Goal: Task Accomplishment & Management: Manage account settings

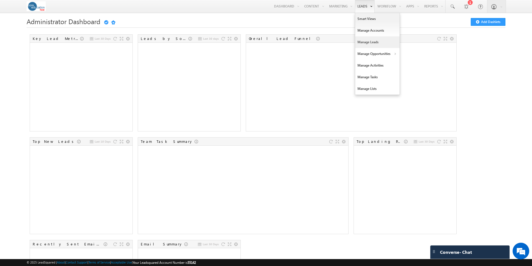
click at [362, 44] on link "Manage Leads" at bounding box center [377, 42] width 44 height 12
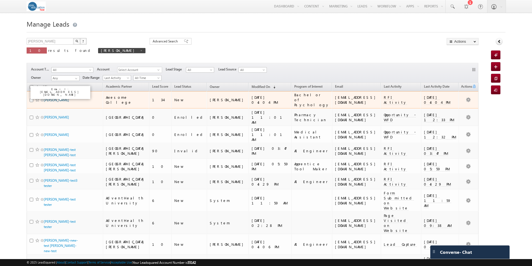
click at [60, 98] on link "[PERSON_NAME]" at bounding box center [56, 100] width 25 height 4
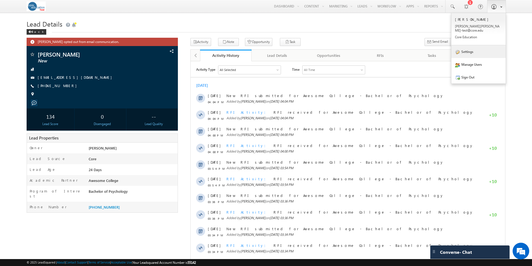
click at [466, 49] on link "Settings" at bounding box center [478, 51] width 54 height 13
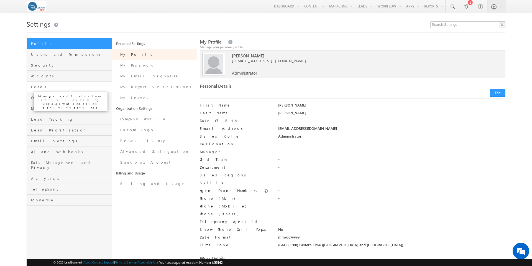
click at [35, 87] on span "Leads" at bounding box center [70, 86] width 79 height 5
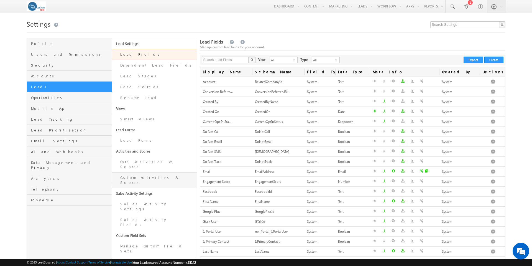
click at [132, 173] on link "Custom Activities & Scores" at bounding box center [154, 180] width 85 height 16
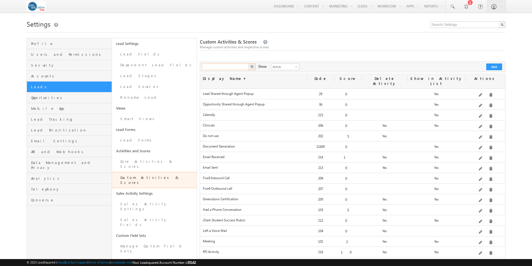
click at [217, 69] on input "text" at bounding box center [225, 66] width 47 height 7
type input "m"
type input "sms"
click at [248, 63] on button "button" at bounding box center [251, 66] width 7 height 7
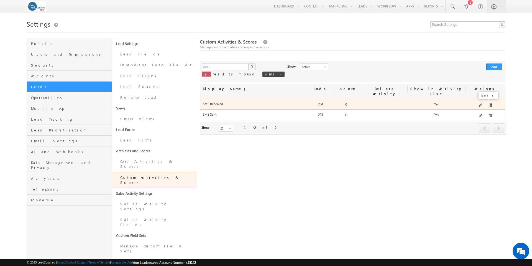
click at [482, 103] on span at bounding box center [481, 105] width 4 height 4
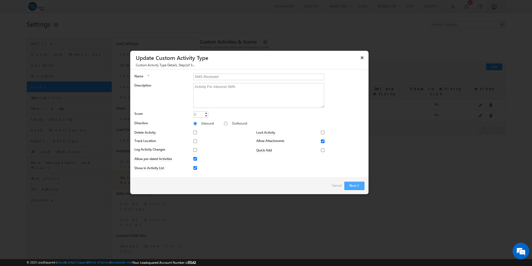
click at [356, 185] on button "Next" at bounding box center [354, 185] width 20 height 8
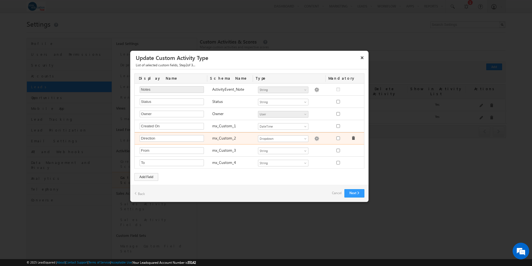
click at [314, 138] on img at bounding box center [316, 138] width 5 height 5
type textarea "Inbound Outbound"
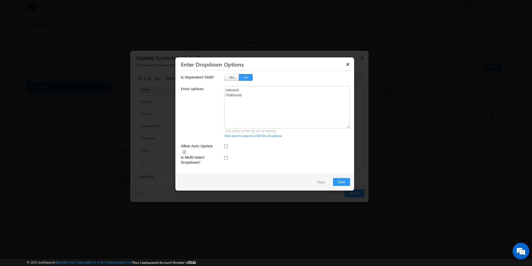
click at [321, 182] on button "Close" at bounding box center [320, 182] width 19 height 8
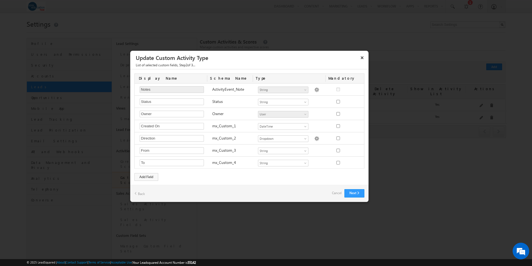
click at [336, 193] on link "Cancel" at bounding box center [337, 193] width 10 height 8
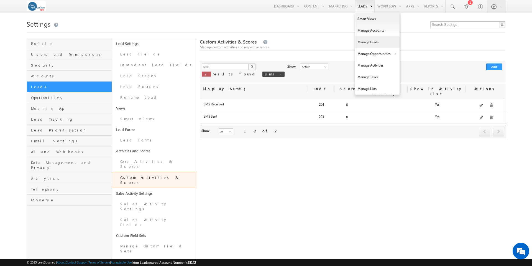
click at [370, 41] on link "Manage Leads" at bounding box center [377, 42] width 44 height 12
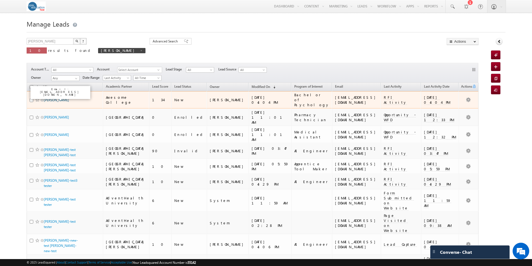
click at [61, 98] on link "[PERSON_NAME]" at bounding box center [56, 100] width 25 height 4
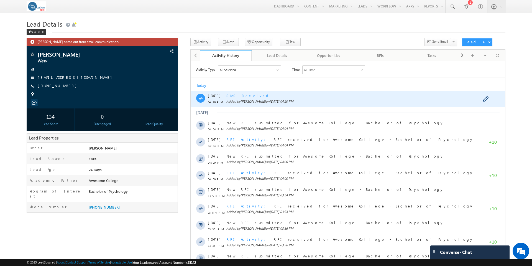
click at [244, 95] on span "SMS Received" at bounding box center [248, 95] width 44 height 5
